Goal: Transaction & Acquisition: Purchase product/service

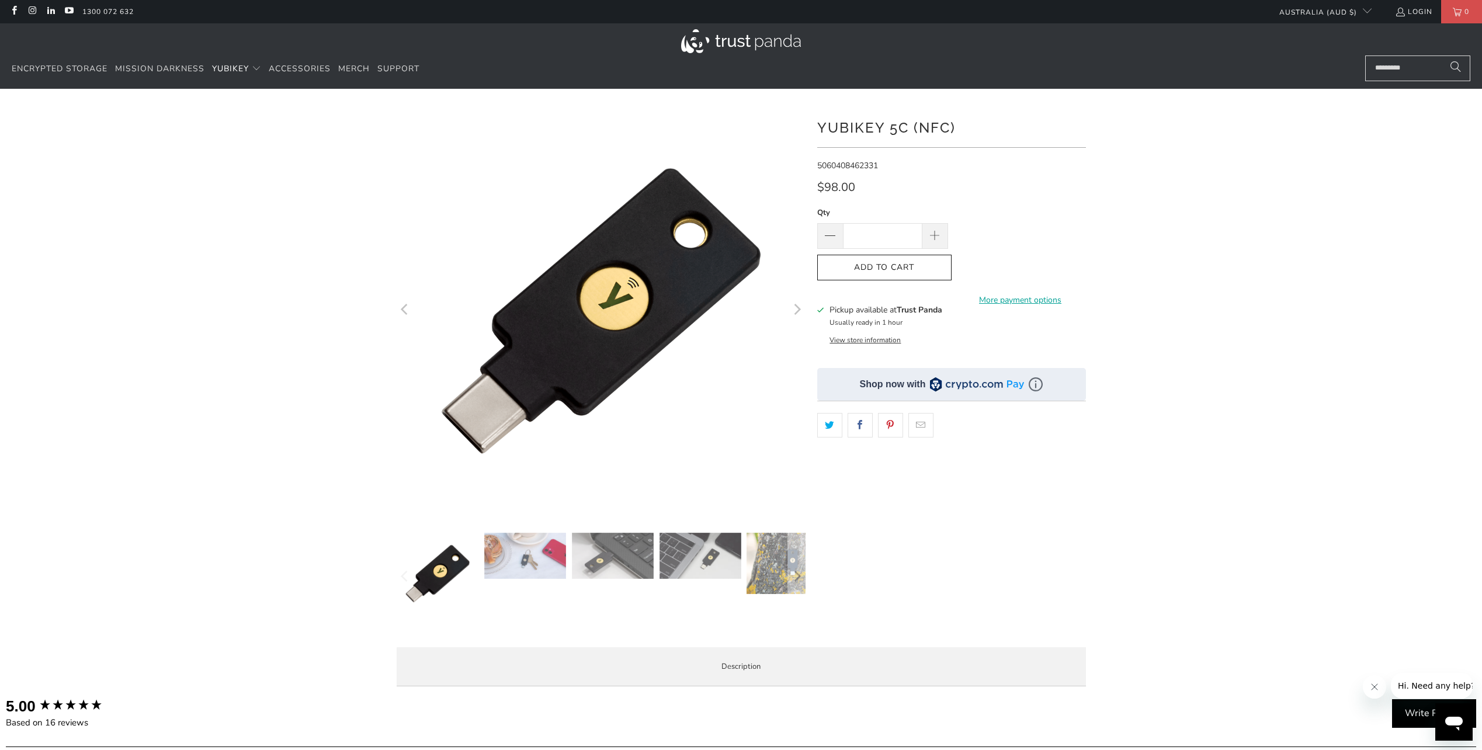
click at [526, 565] on img at bounding box center [525, 556] width 82 height 46
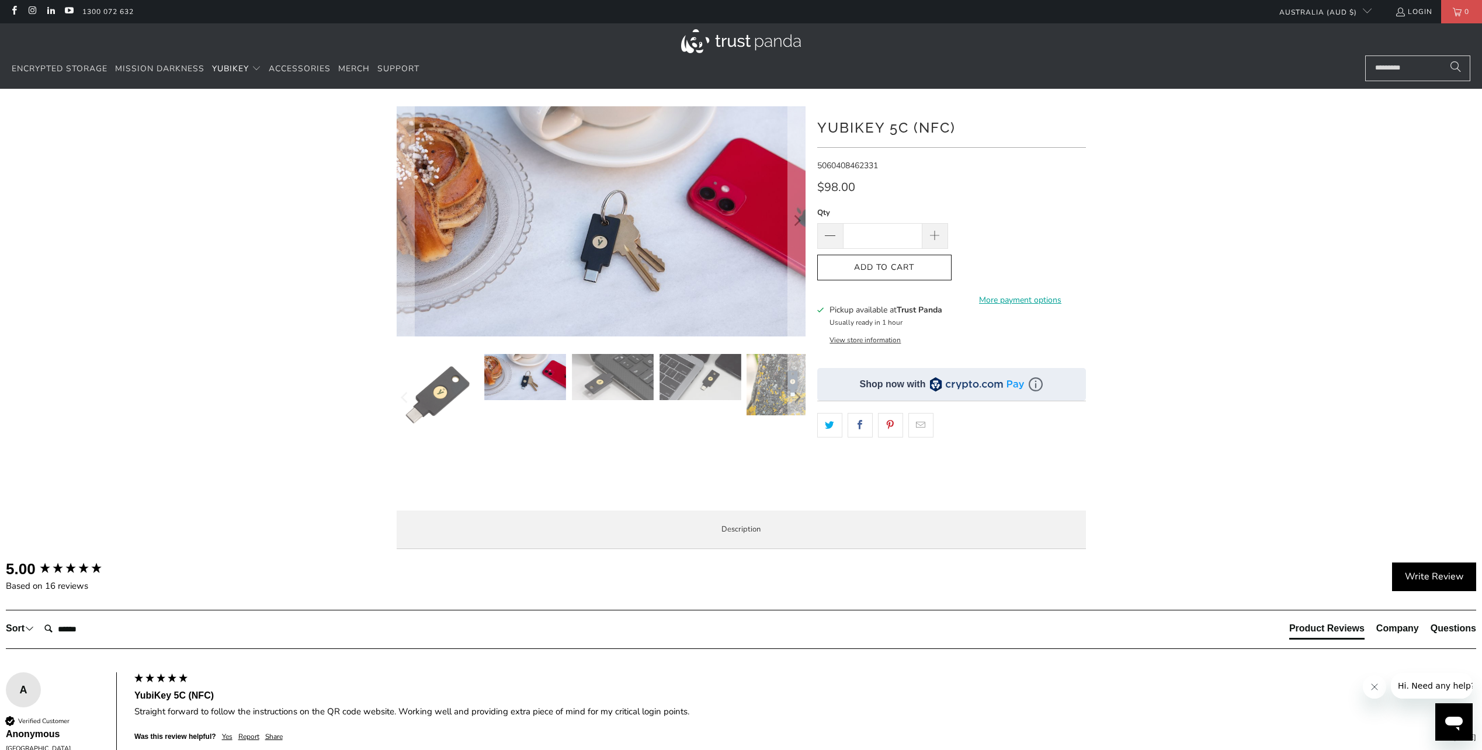
click at [623, 420] on div at bounding box center [601, 398] width 409 height 88
click at [630, 407] on div at bounding box center [601, 398] width 409 height 88
click at [637, 383] on img at bounding box center [613, 377] width 82 height 46
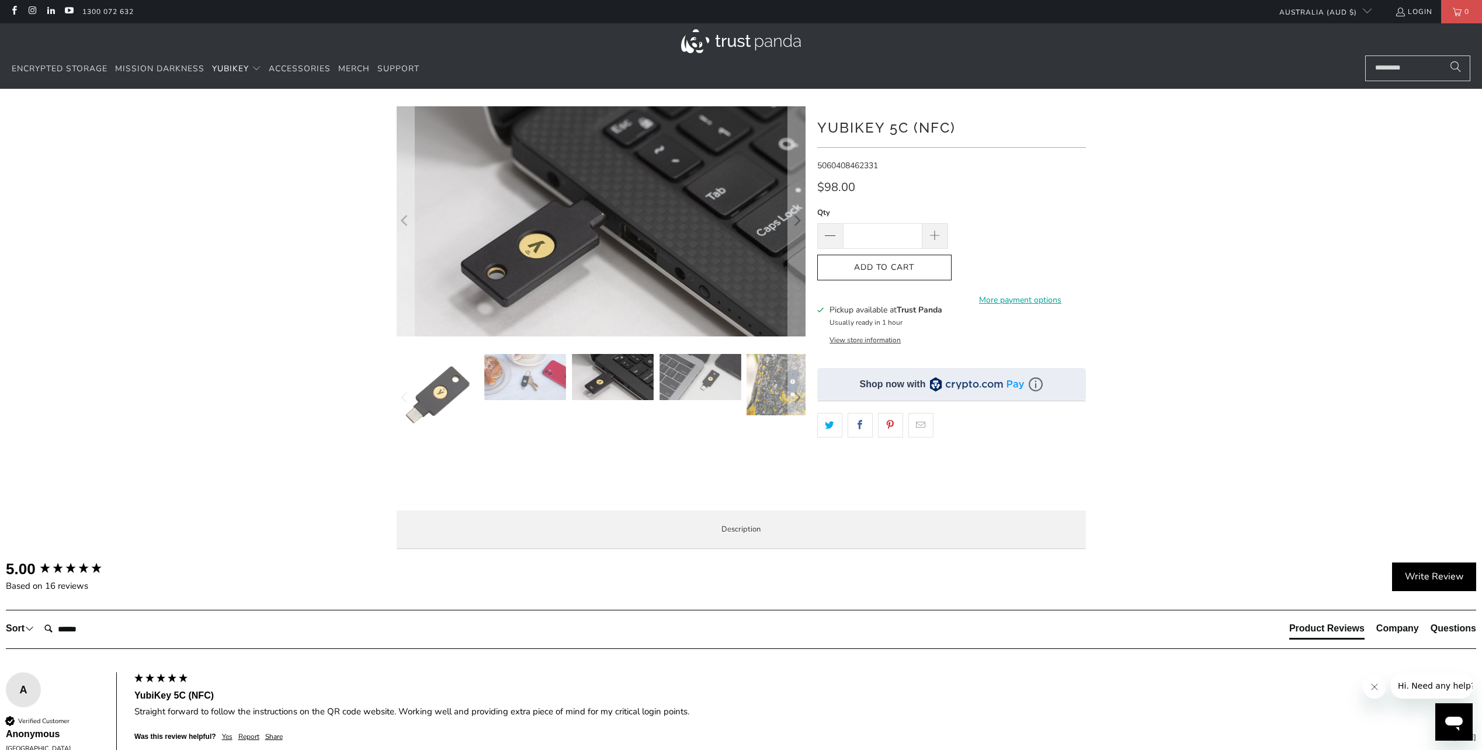
click at [701, 375] on img at bounding box center [701, 377] width 82 height 46
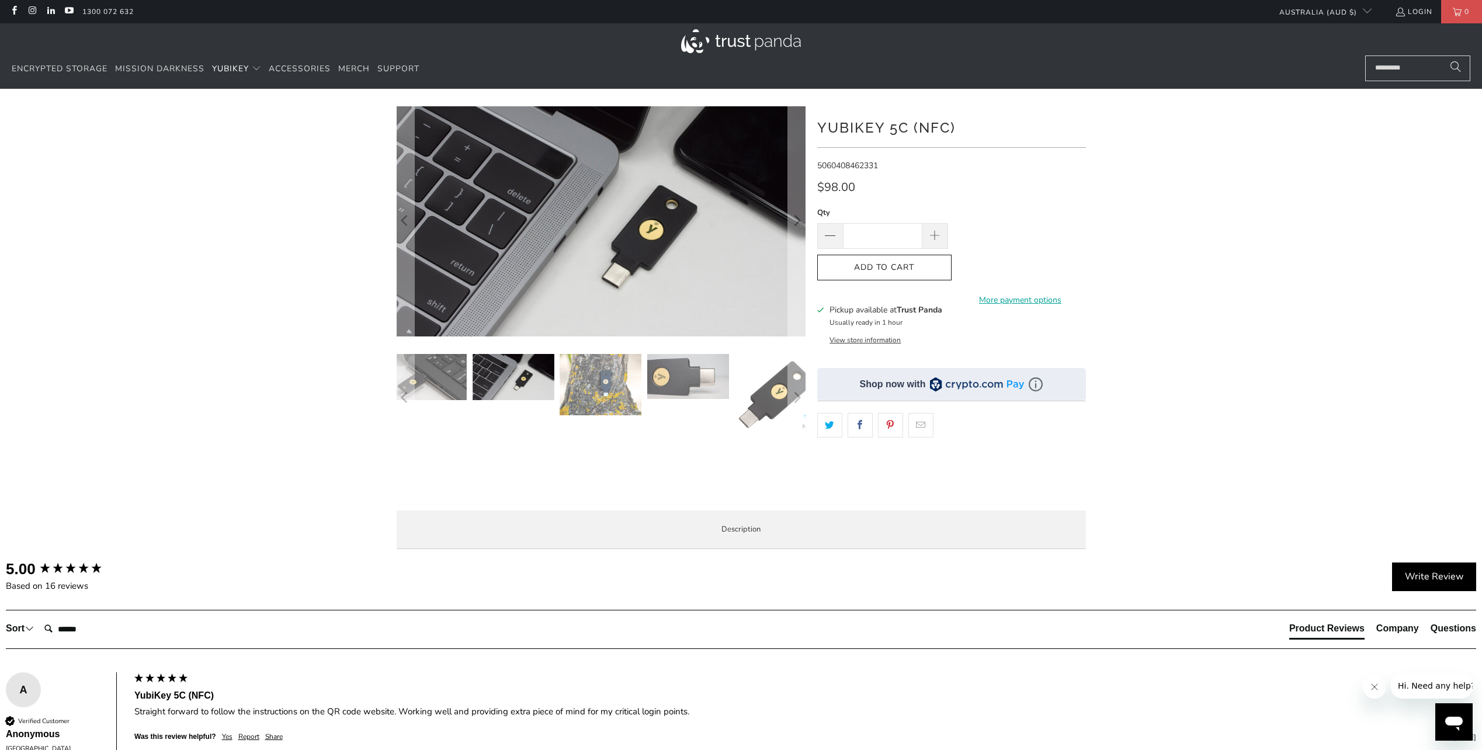
click at [722, 375] on img at bounding box center [688, 376] width 82 height 45
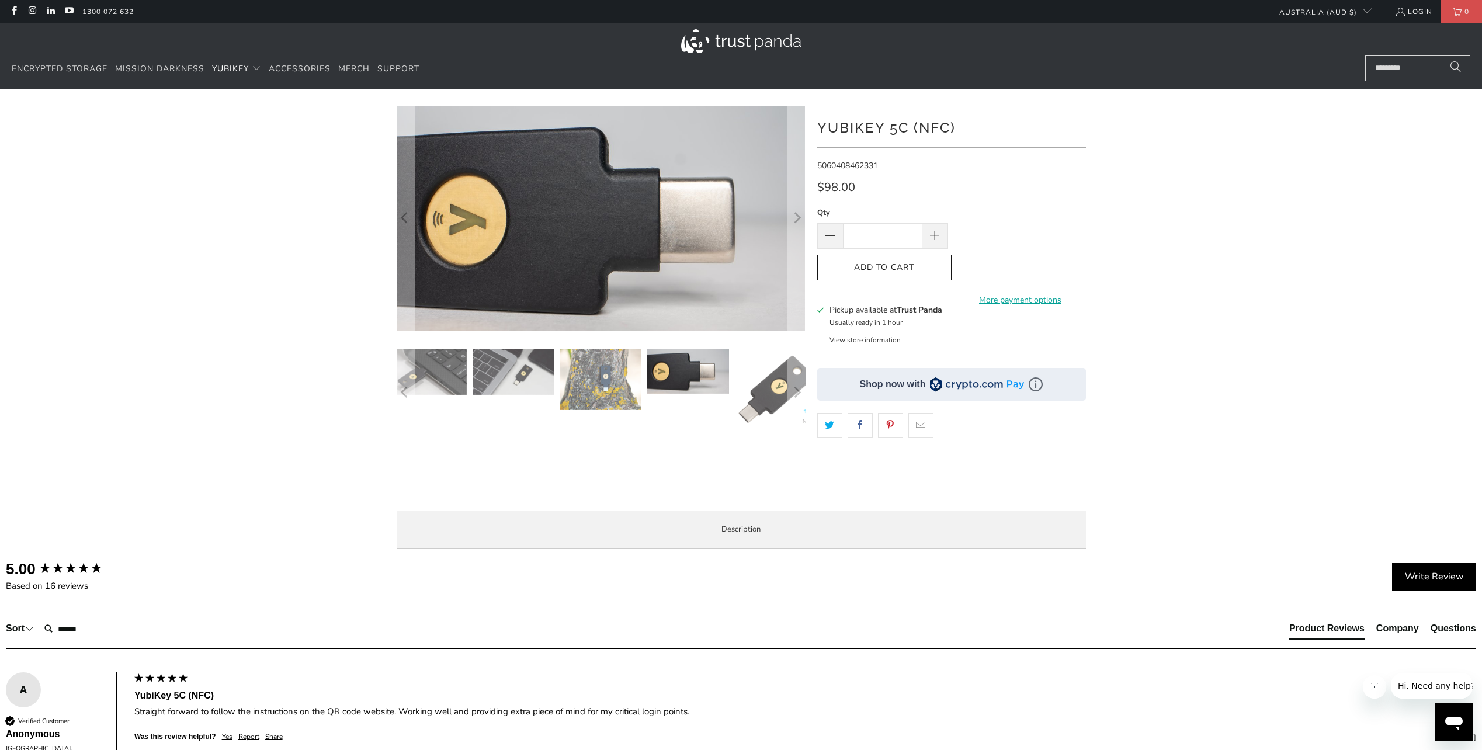
click at [454, 383] on img at bounding box center [426, 372] width 82 height 46
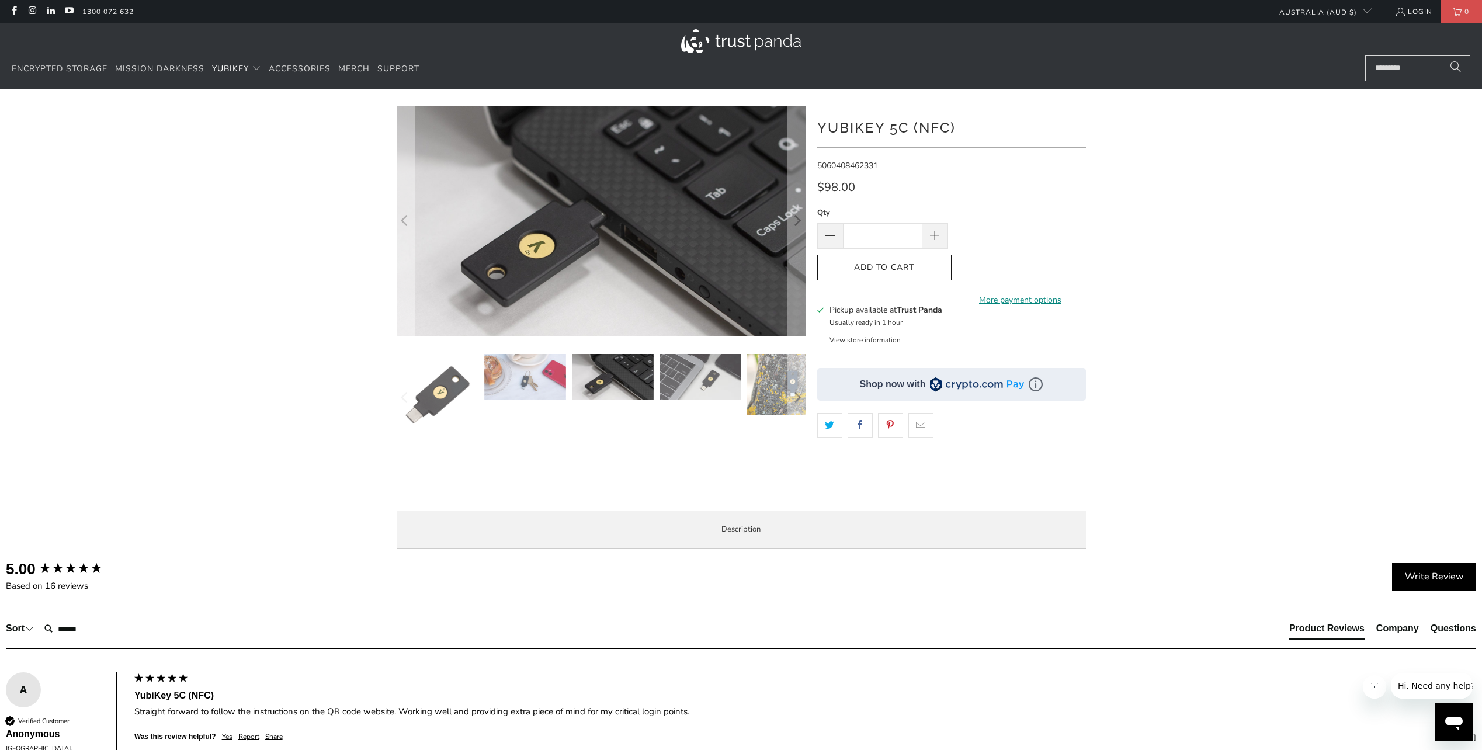
click at [1030, 294] on link "More payment options" at bounding box center [1020, 300] width 131 height 13
